Goal: Information Seeking & Learning: Learn about a topic

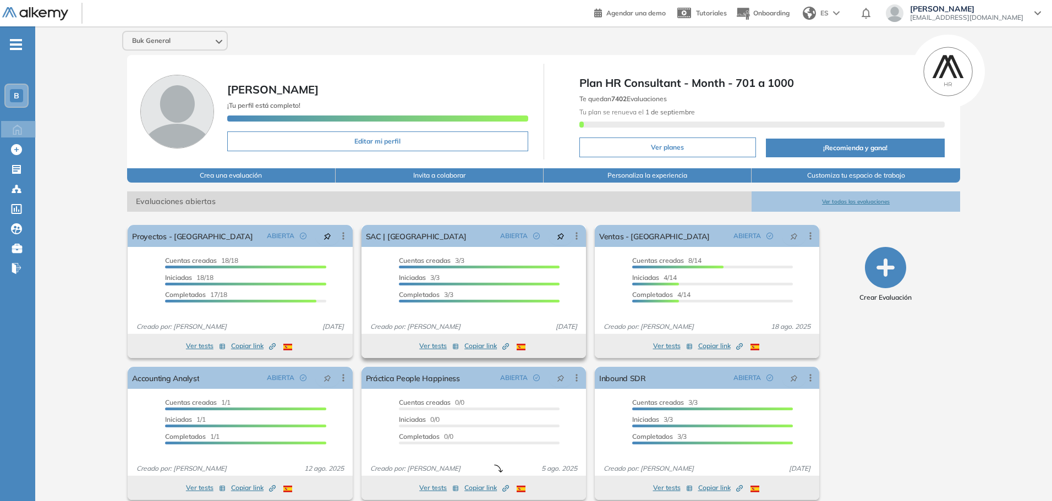
click at [430, 343] on button "Ver tests" at bounding box center [439, 345] width 40 height 13
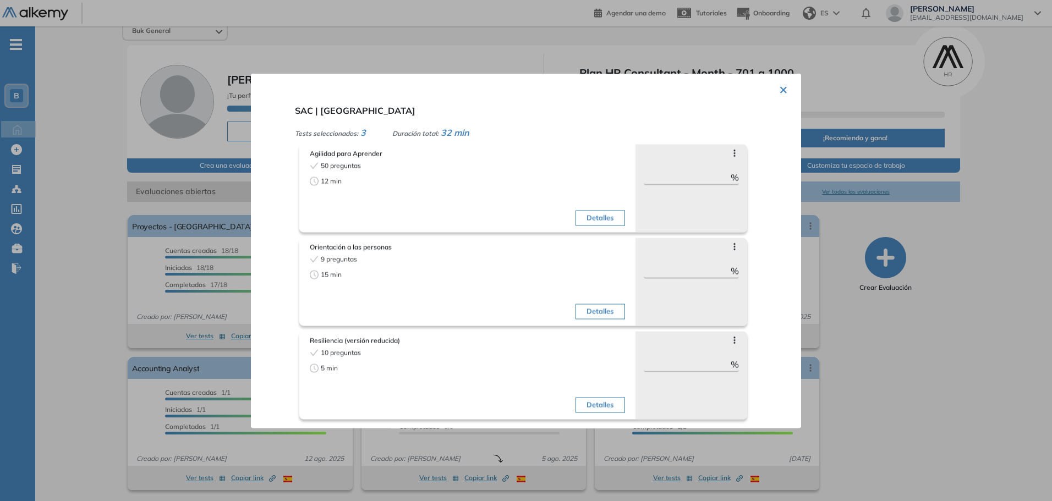
scroll to position [12, 0]
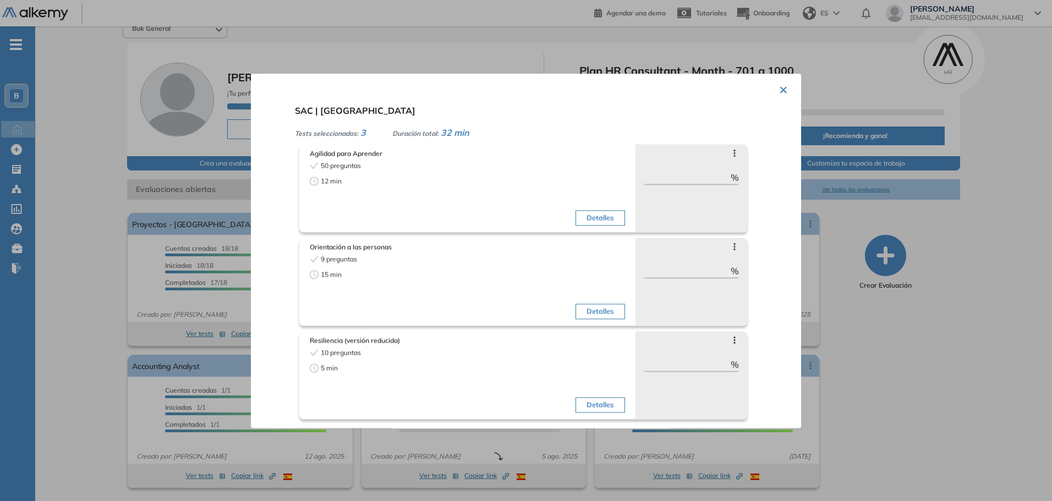
click at [592, 216] on button "Detalles" at bounding box center [599, 217] width 49 height 15
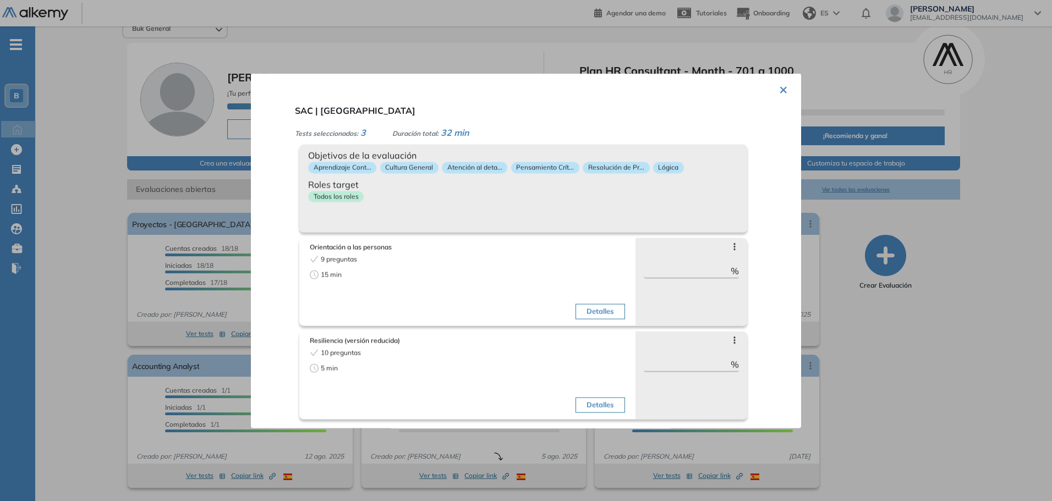
click at [588, 304] on button "Detalles" at bounding box center [599, 311] width 49 height 15
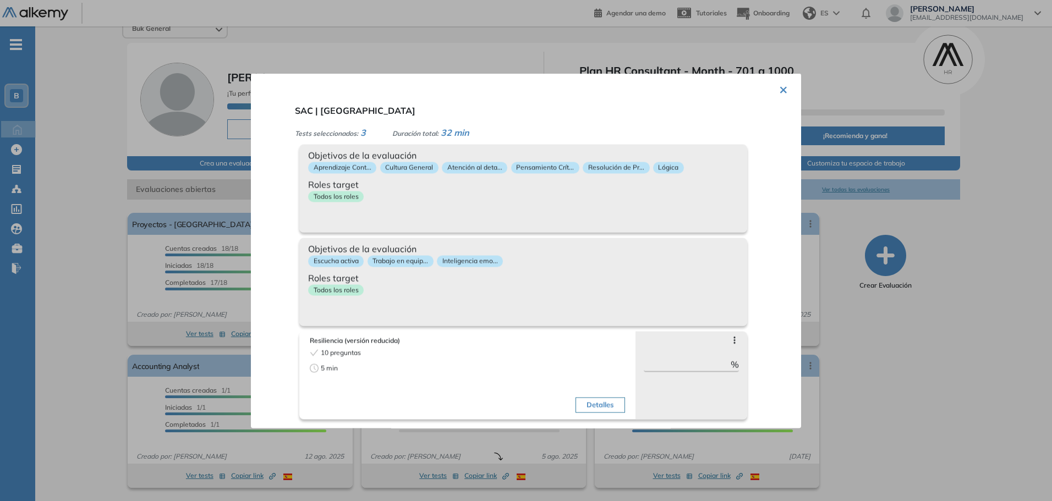
click at [563, 298] on div "Todos los roles" at bounding box center [523, 292] width 430 height 16
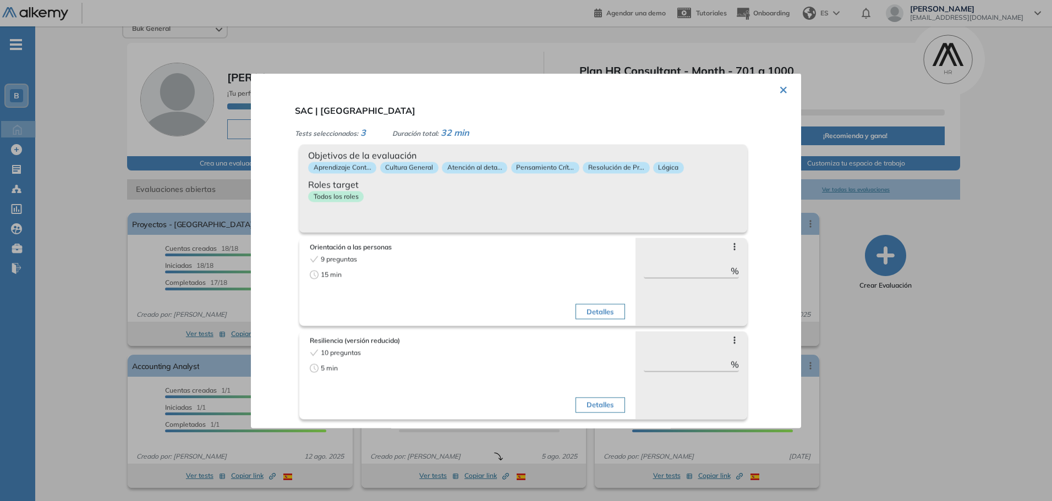
click at [601, 400] on button "Detalles" at bounding box center [599, 404] width 49 height 15
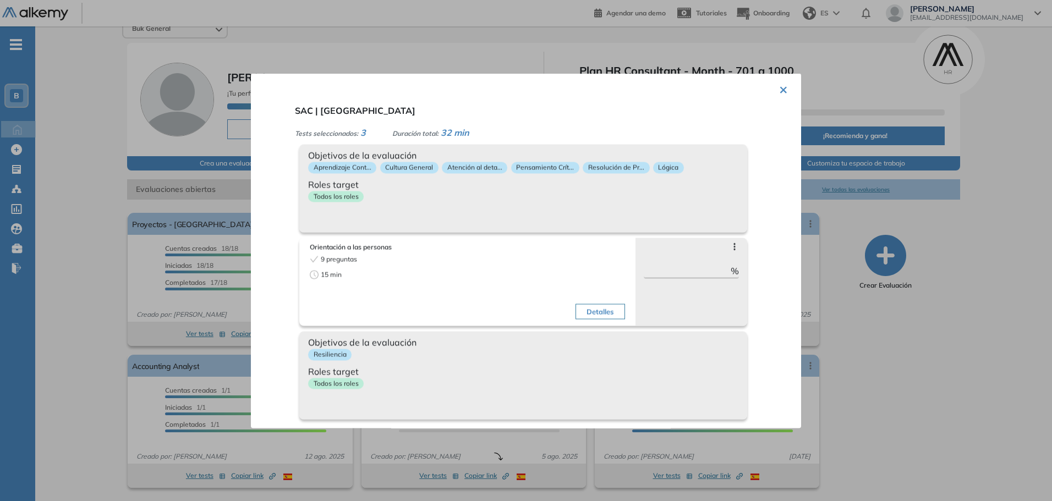
click at [596, 403] on div "Objetivos de la evaluación Resiliencia Roles target Todos los roles" at bounding box center [523, 375] width 448 height 88
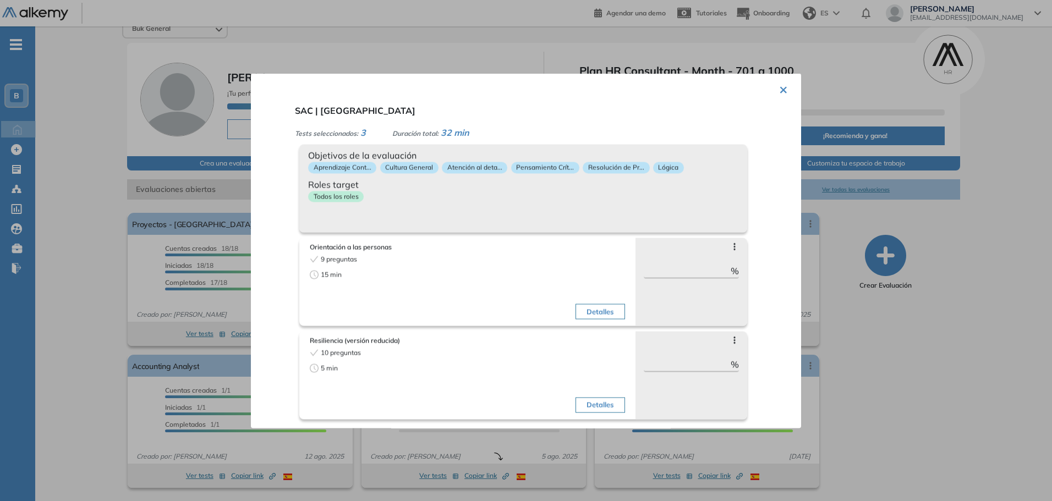
click at [563, 201] on div "Todos los roles" at bounding box center [523, 199] width 430 height 16
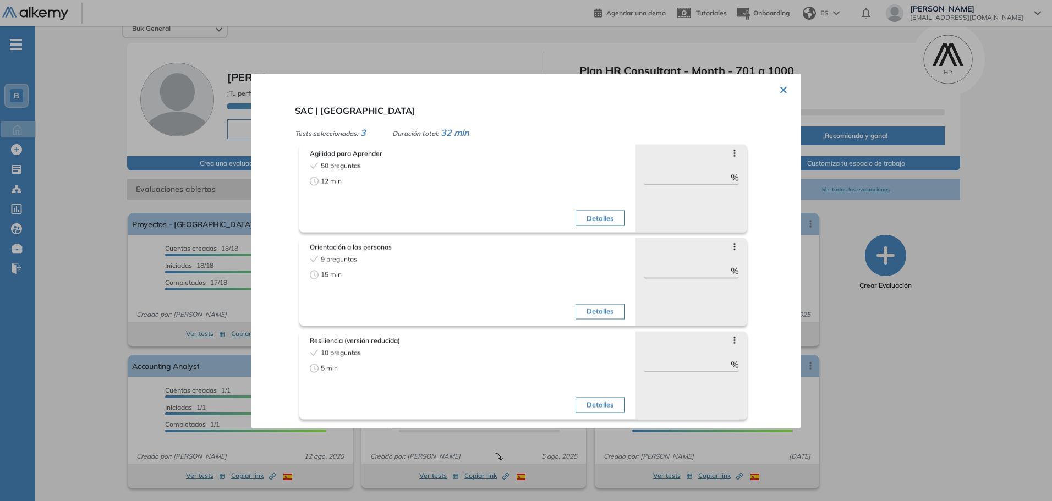
click at [779, 94] on button "×" at bounding box center [783, 88] width 9 height 21
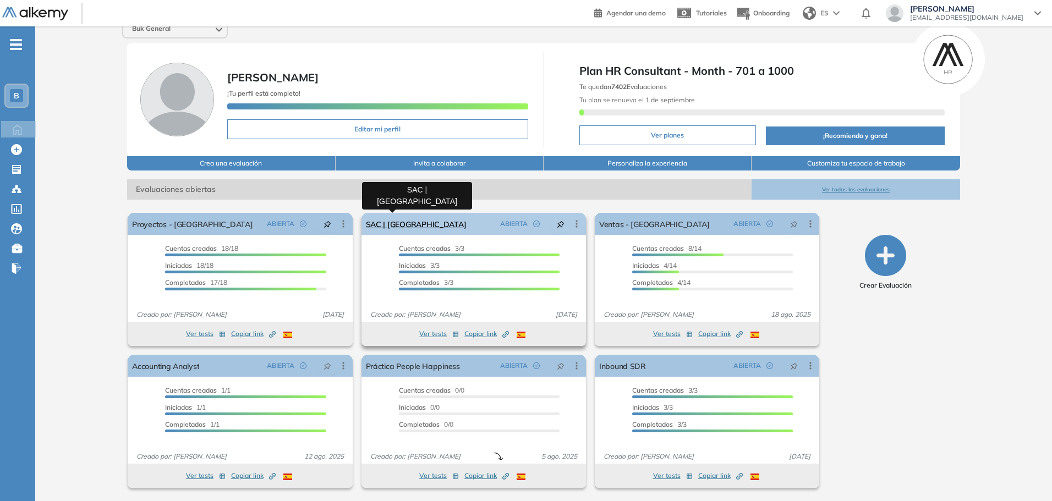
click at [396, 224] on link "SAC | [GEOGRAPHIC_DATA]" at bounding box center [416, 224] width 101 height 22
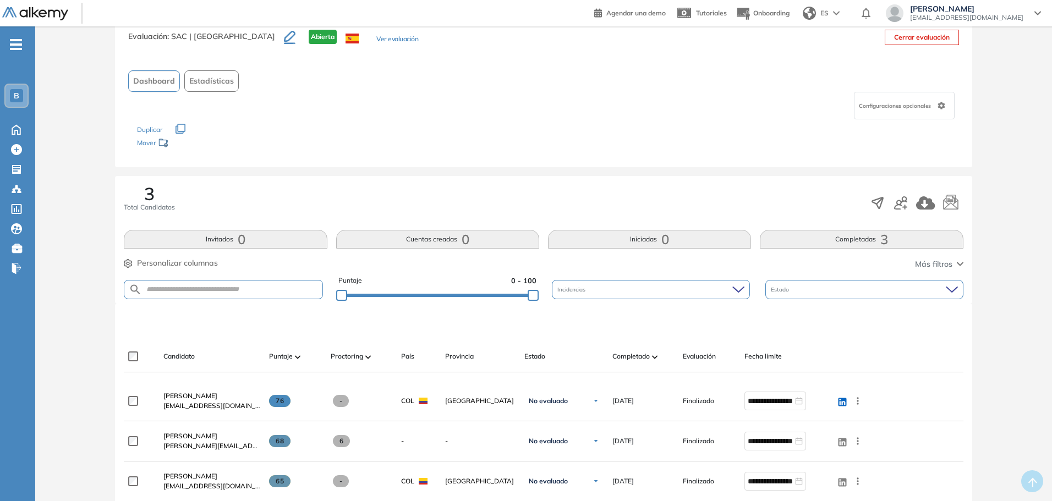
scroll to position [110, 0]
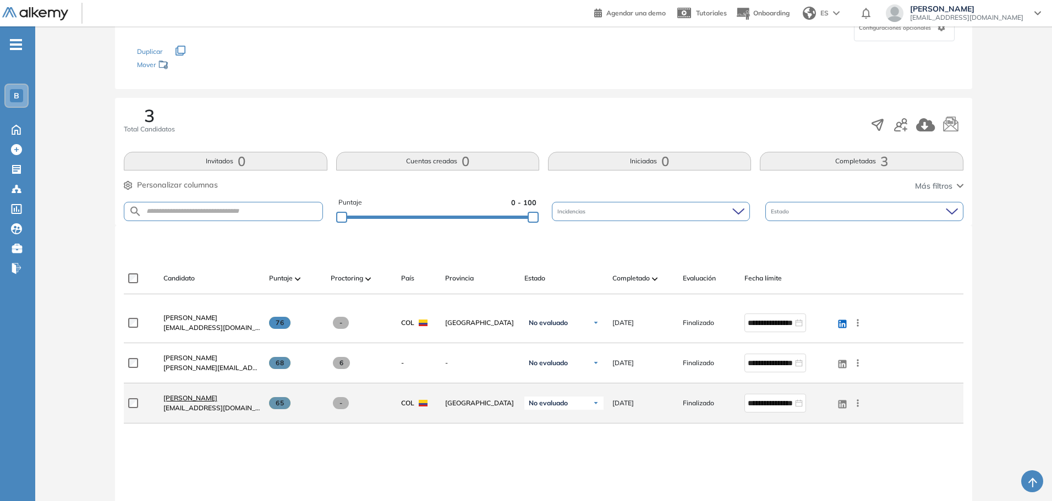
click at [202, 400] on span "Alejandra Morales" at bounding box center [190, 398] width 54 height 8
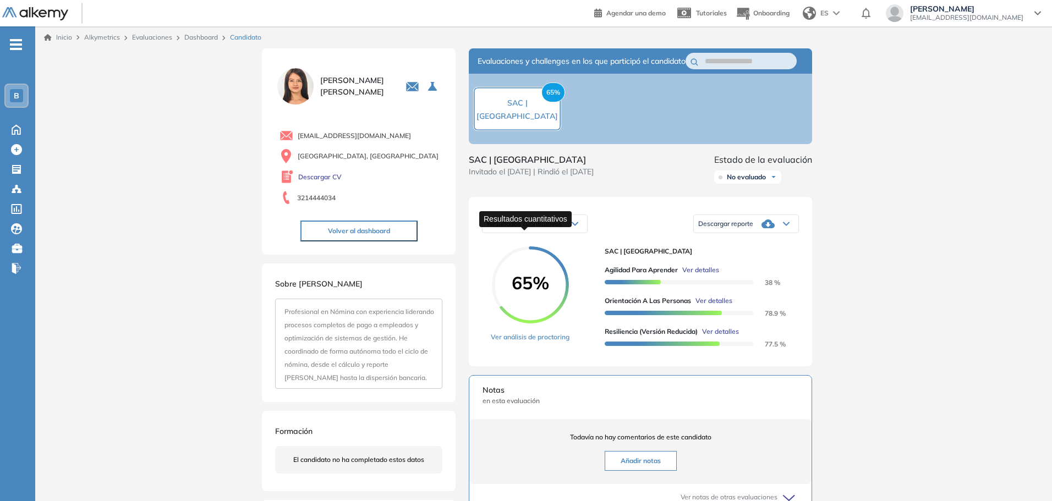
click at [546, 228] on span "Resultados cuantitativos" at bounding box center [524, 223] width 75 height 8
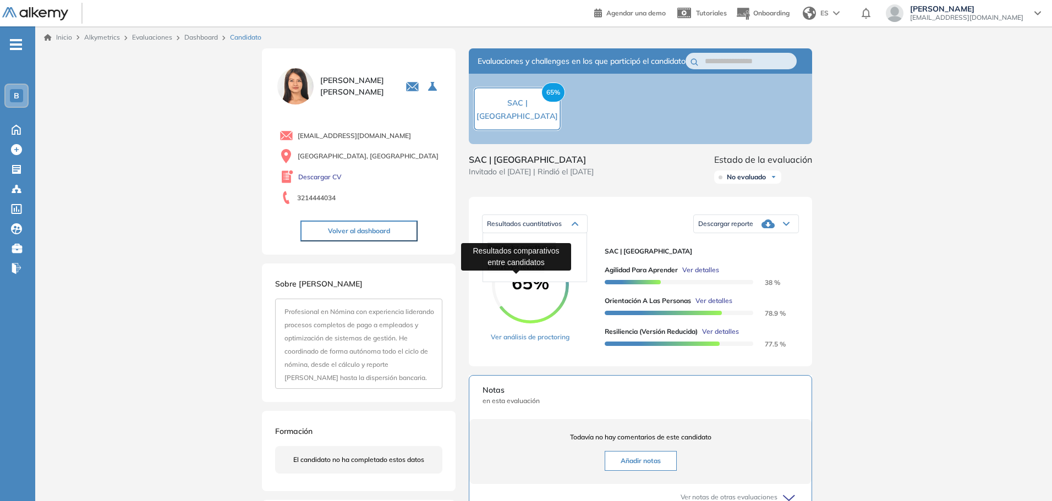
click at [535, 271] on span "Resultados relativos" at bounding box center [515, 267] width 57 height 8
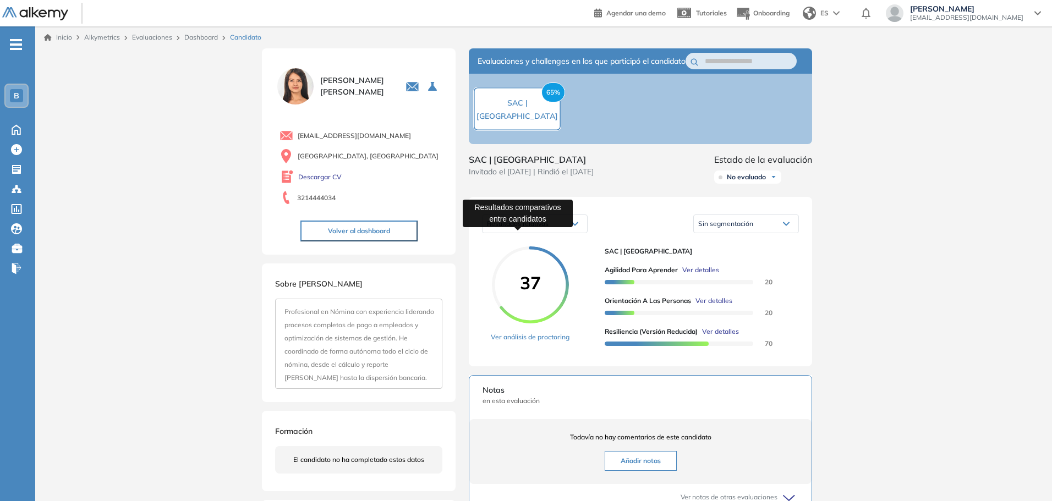
click at [539, 228] on span "Resultados relativos" at bounding box center [518, 223] width 62 height 8
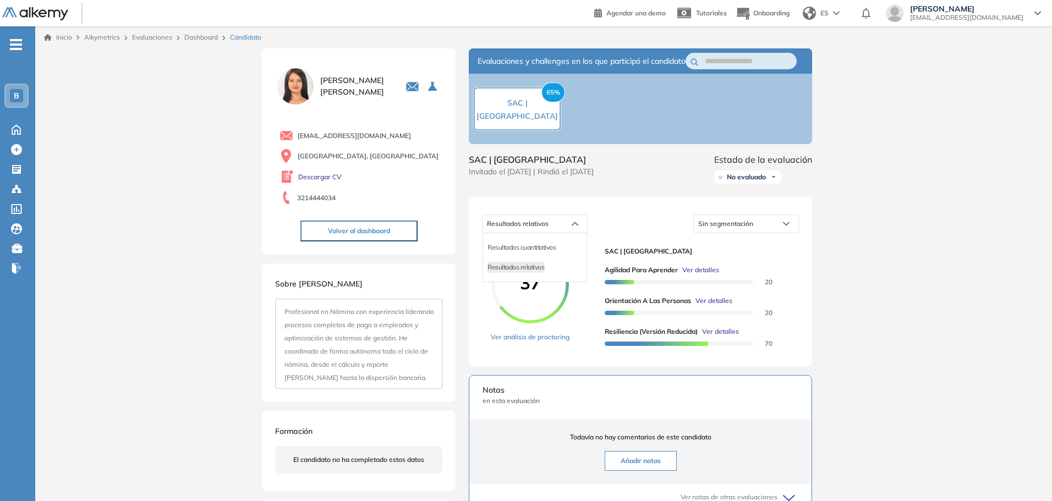
click at [537, 252] on div "Resultados cuantitativos" at bounding box center [534, 248] width 103 height 20
click at [536, 251] on span "Resultados cuantitativos" at bounding box center [521, 247] width 68 height 8
click at [393, 224] on button "Volver al dashboard" at bounding box center [358, 231] width 117 height 21
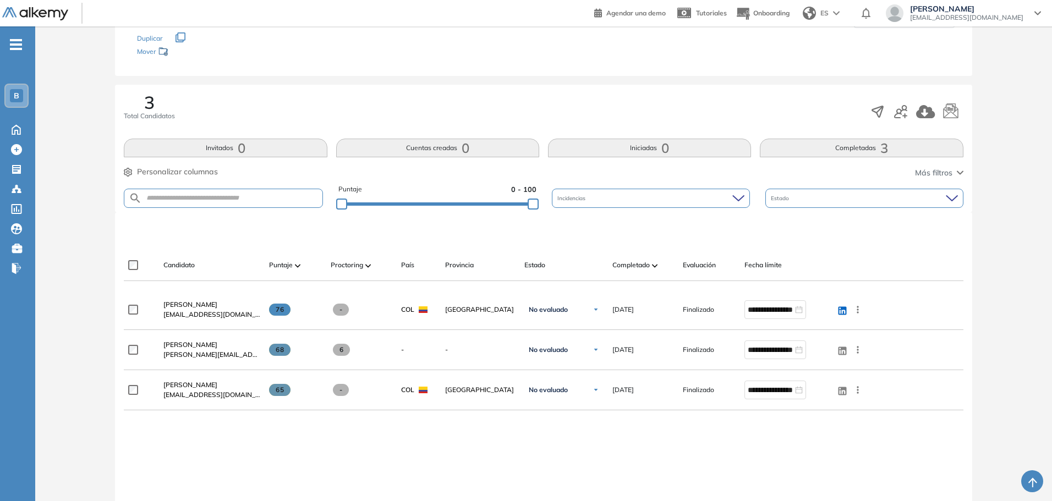
scroll to position [165, 0]
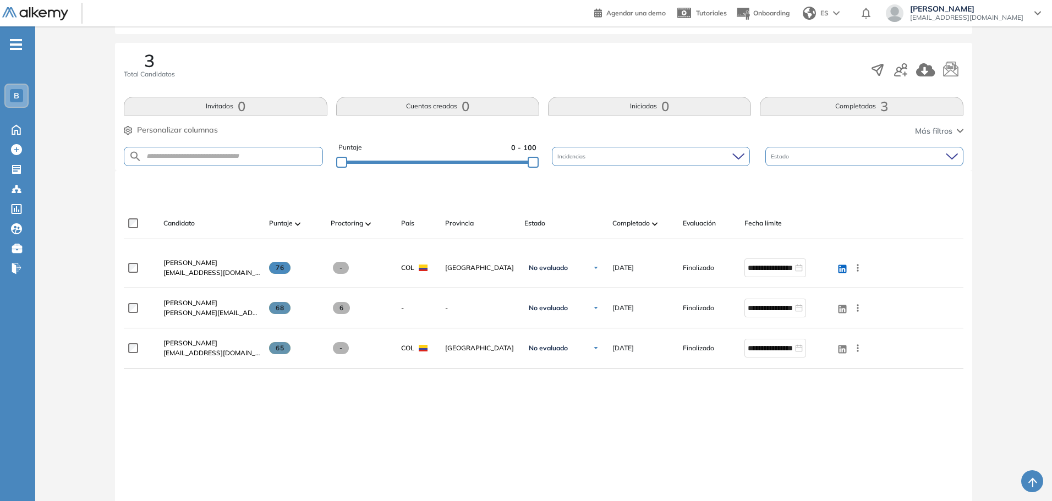
click at [197, 344] on span "Alejandra Morales" at bounding box center [190, 343] width 54 height 8
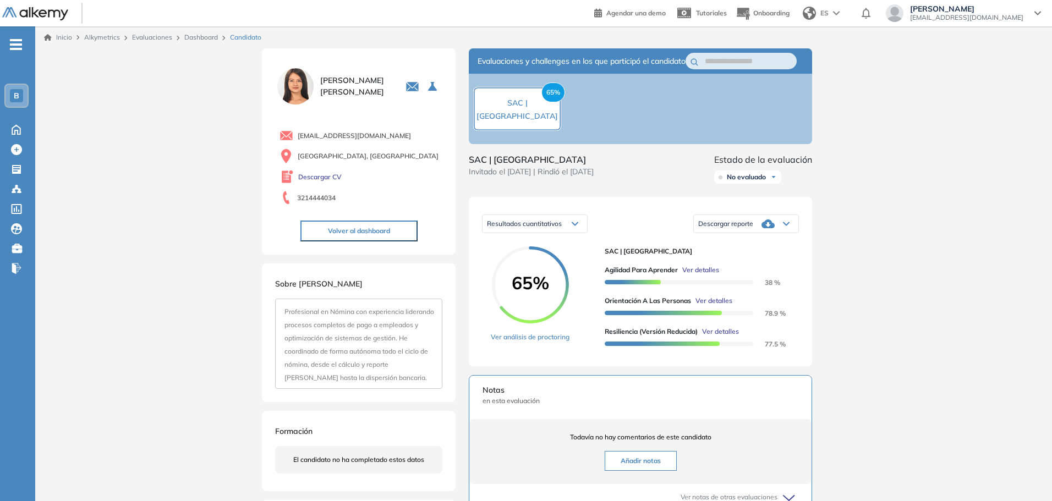
click at [739, 228] on span "Descargar reporte" at bounding box center [725, 223] width 55 height 9
click at [737, 274] on li "Descargar informe resumido" at bounding box center [740, 268] width 82 height 11
click at [706, 275] on span "Ver detalles" at bounding box center [700, 270] width 37 height 10
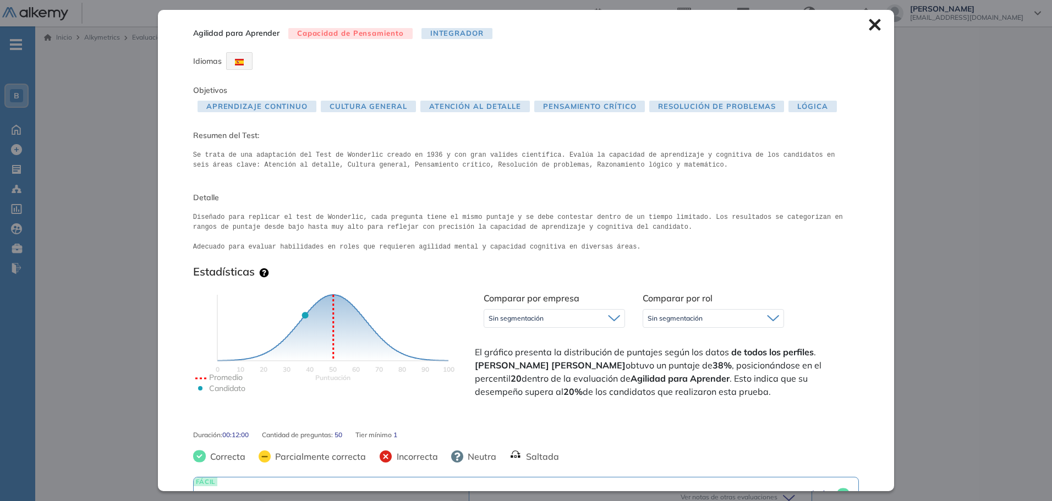
drag, startPoint x: 957, startPoint y: 241, endPoint x: 954, endPoint y: 249, distance: 8.9
click at [957, 241] on div "Inicio Alkymetrics Evaluaciones Dashboard Candidato Agilidad para Aprender Capa…" at bounding box center [543, 368] width 1017 height 684
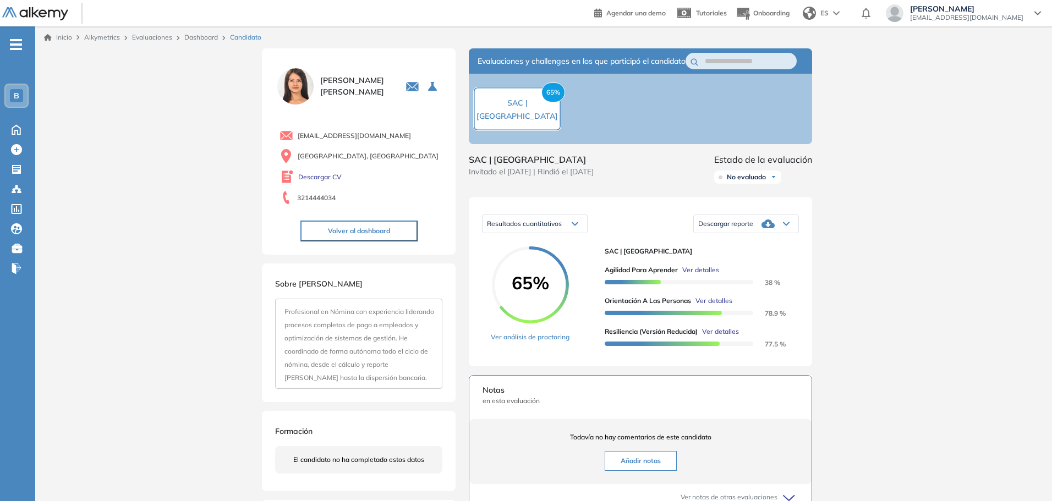
click at [355, 229] on button "Volver al dashboard" at bounding box center [358, 231] width 117 height 21
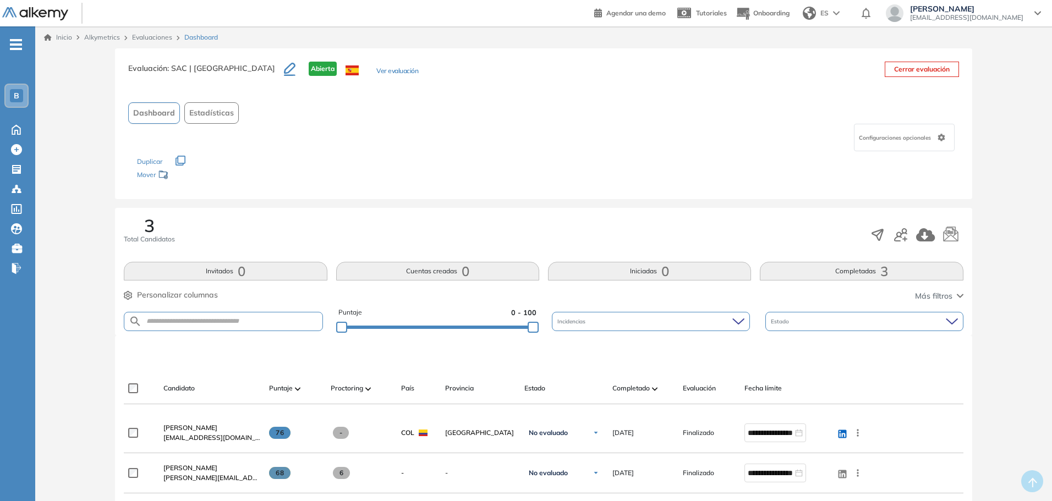
click at [914, 137] on span "Configuraciones opcionales" at bounding box center [896, 138] width 74 height 8
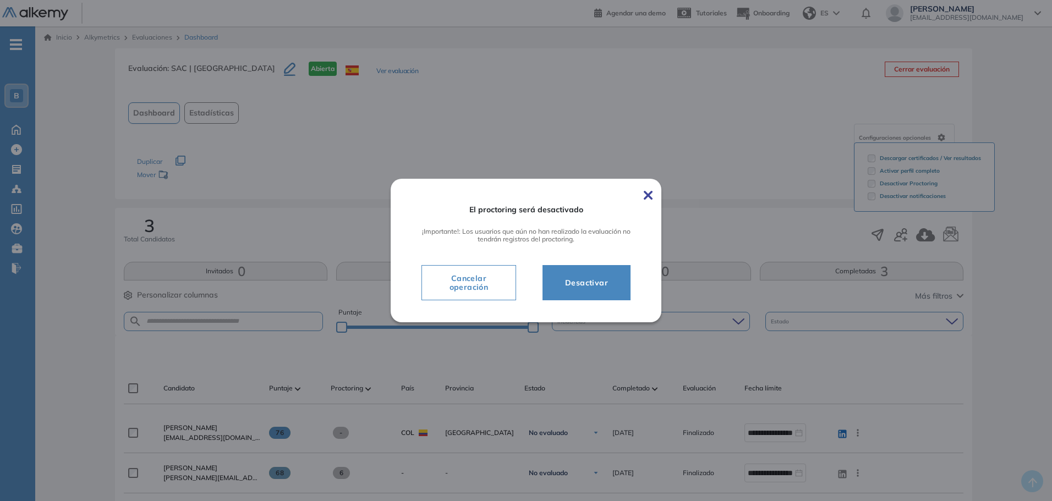
click at [644, 200] on div "El proctoring será desactivado ¡Importante!: Los usuarios que aún no han realiz…" at bounding box center [526, 251] width 271 height 144
click at [649, 197] on img at bounding box center [648, 195] width 9 height 9
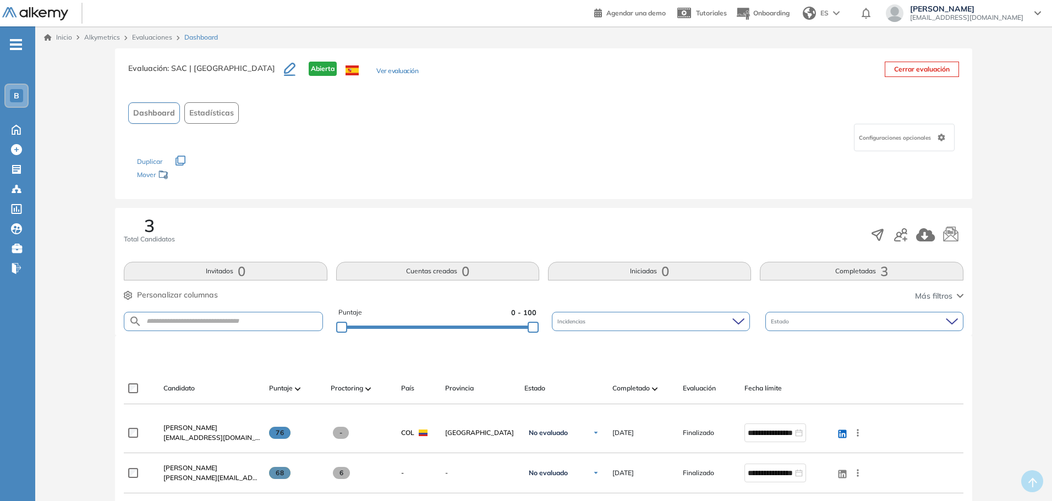
click at [894, 140] on span "Configuraciones opcionales" at bounding box center [896, 138] width 74 height 8
click at [822, 179] on div "Los siguientes tests ya no están disponibles o tienen una nueva versión Revisa …" at bounding box center [543, 168] width 812 height 35
click at [161, 37] on link "Evaluaciones" at bounding box center [152, 37] width 40 height 8
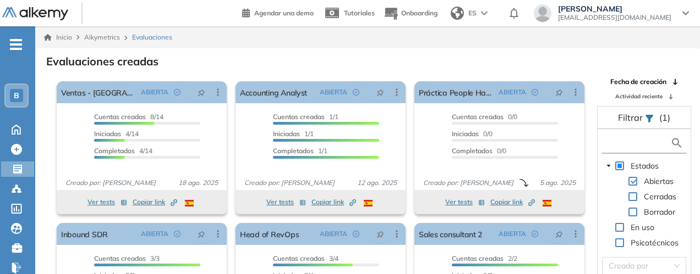
click at [620, 142] on input "text" at bounding box center [637, 144] width 65 height 12
type input "***"
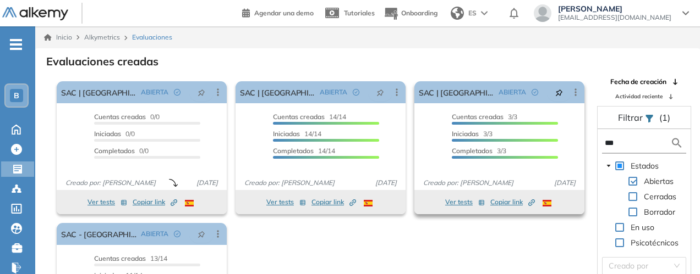
click at [453, 204] on button "Ver tests" at bounding box center [465, 202] width 40 height 13
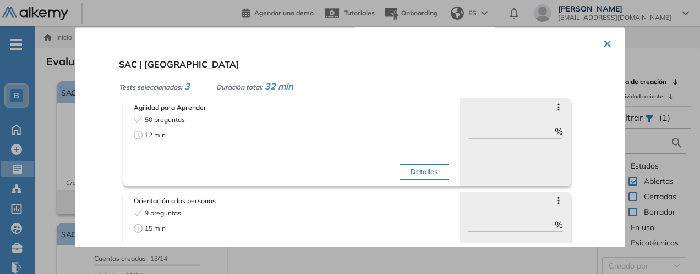
click at [402, 172] on button "Detalles" at bounding box center [423, 171] width 49 height 15
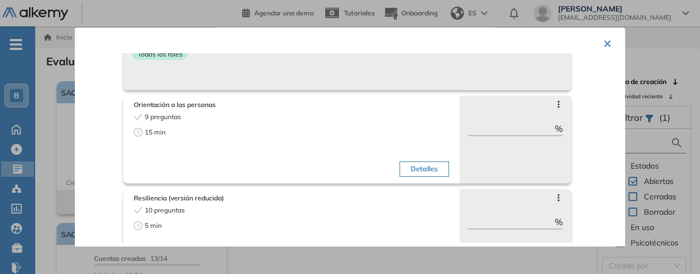
scroll to position [97, 0]
click at [413, 171] on button "Detalles" at bounding box center [423, 168] width 49 height 15
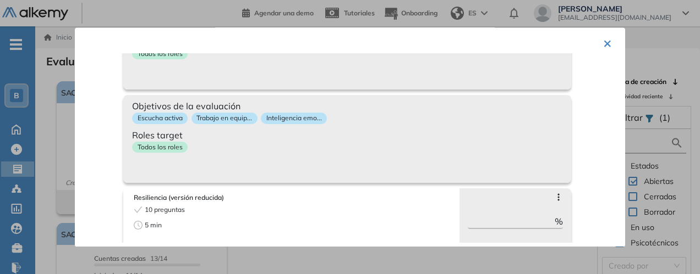
scroll to position [135, 0]
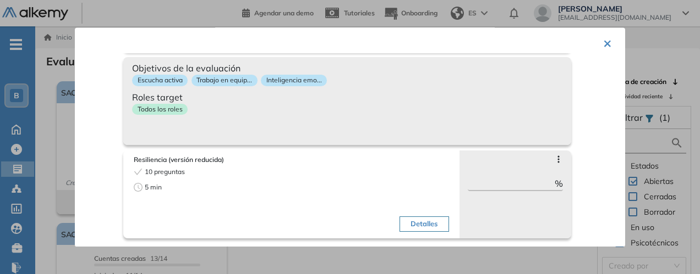
click at [410, 225] on button "Detalles" at bounding box center [423, 224] width 49 height 15
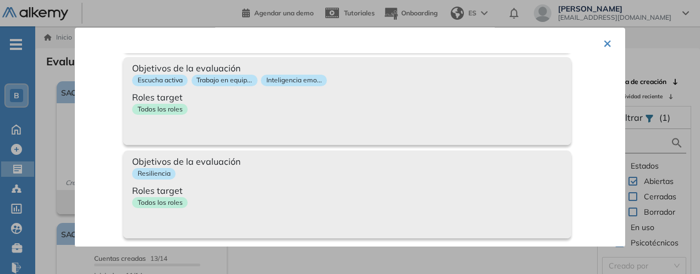
click at [278, 208] on div "Todos los roles" at bounding box center [347, 205] width 430 height 16
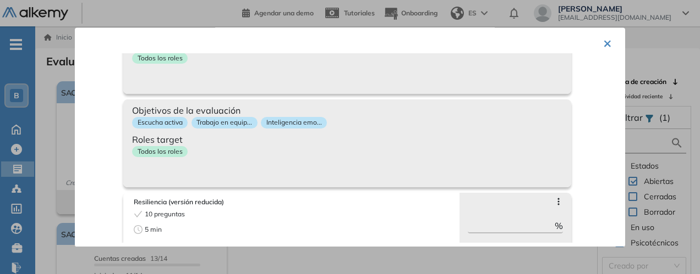
scroll to position [91, 0]
click at [433, 130] on div "Escucha activa Trabajo en equip... Inteligencia emo..." at bounding box center [347, 126] width 430 height 16
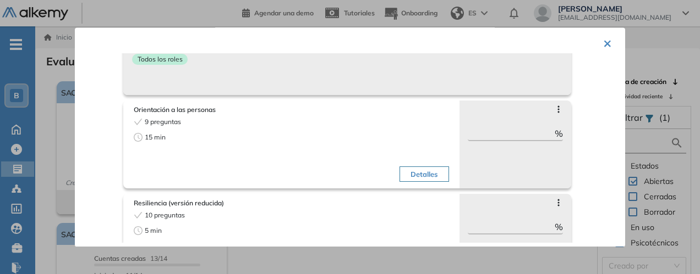
scroll to position [17, 0]
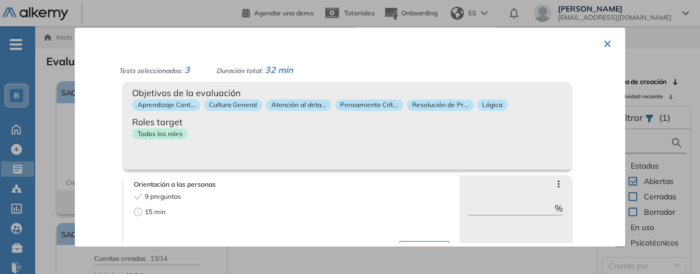
click at [443, 130] on div "Todos los roles" at bounding box center [347, 136] width 430 height 16
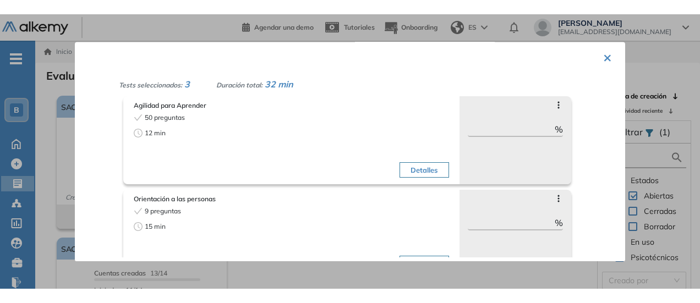
scroll to position [0, 0]
